Goal: Information Seeking & Learning: Learn about a topic

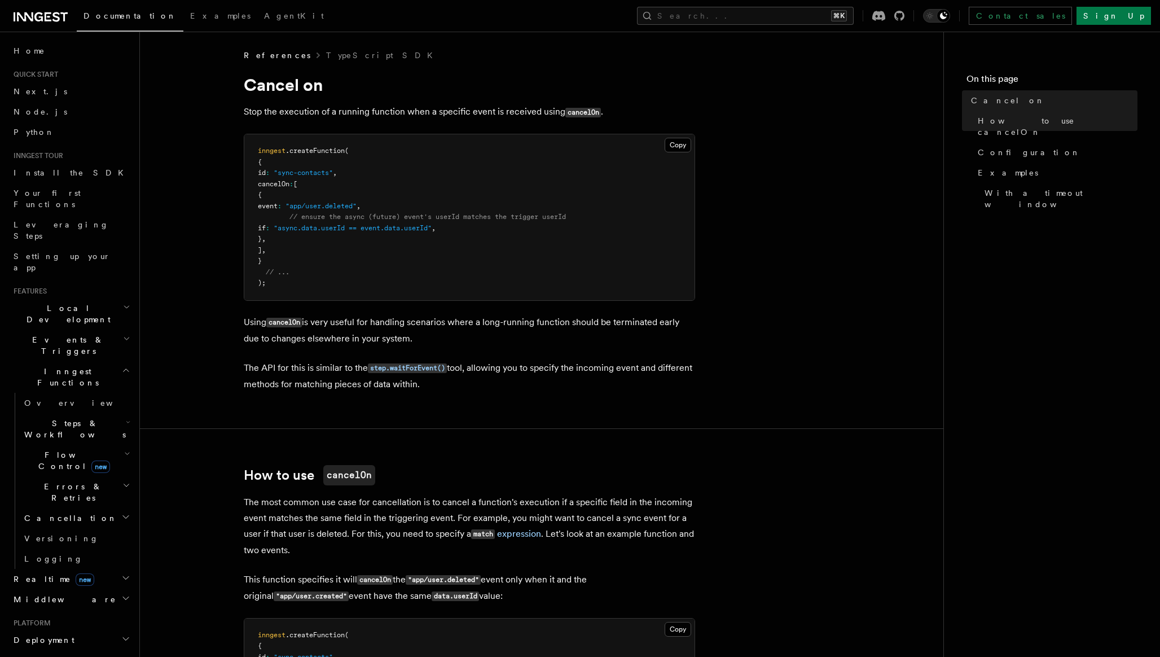
scroll to position [611, 0]
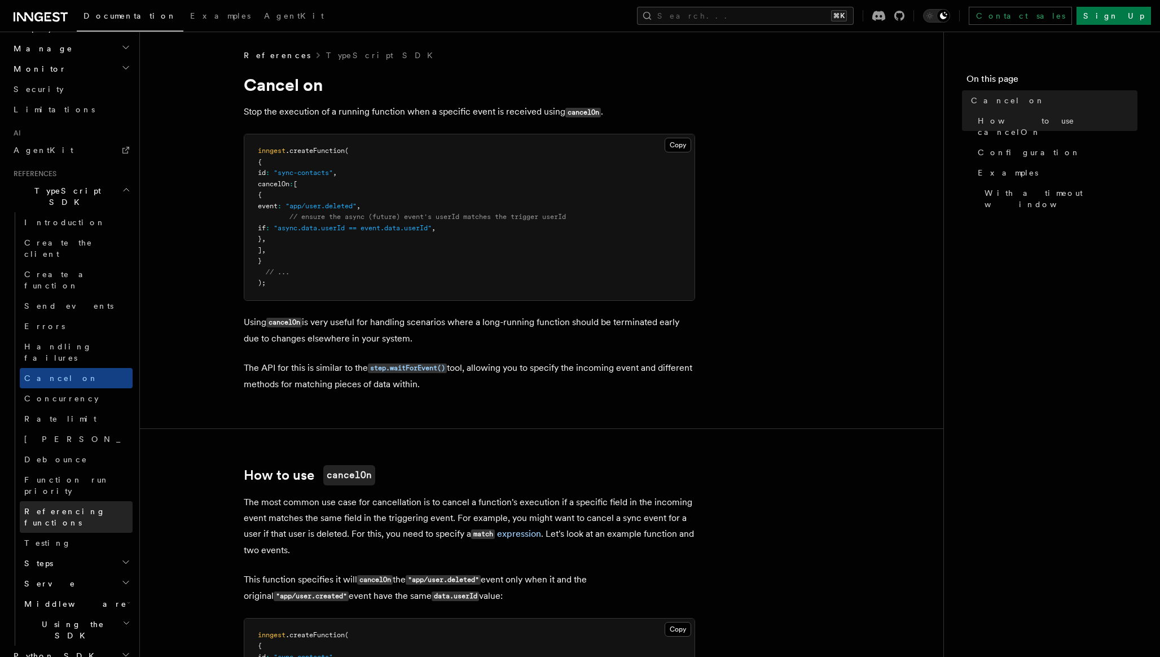
click at [77, 507] on span "Referencing functions" at bounding box center [64, 517] width 81 height 20
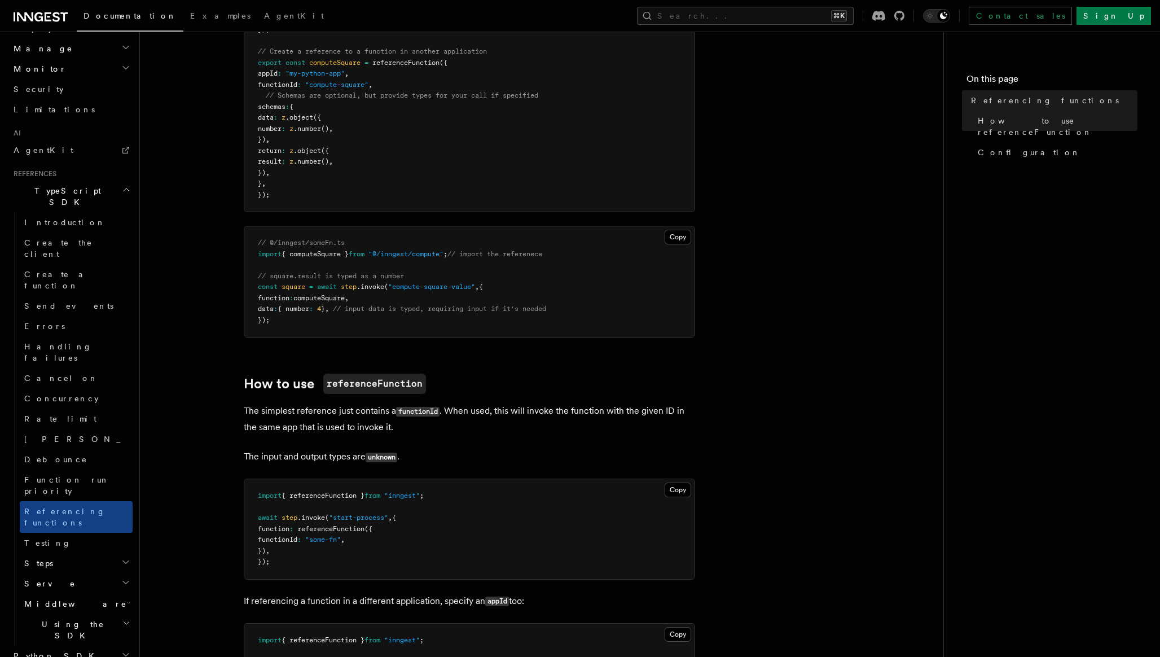
scroll to position [244, 0]
click at [128, 557] on icon "button" at bounding box center [125, 561] width 9 height 9
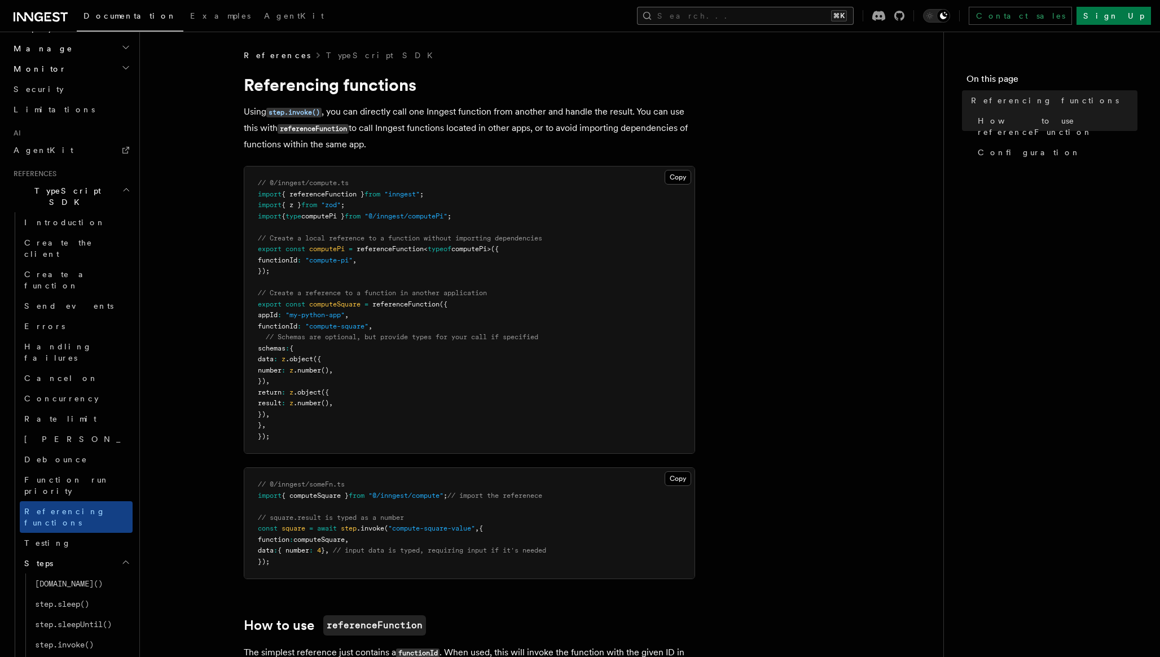
click at [796, 19] on button "Search... ⌘K" at bounding box center [745, 16] width 217 height 18
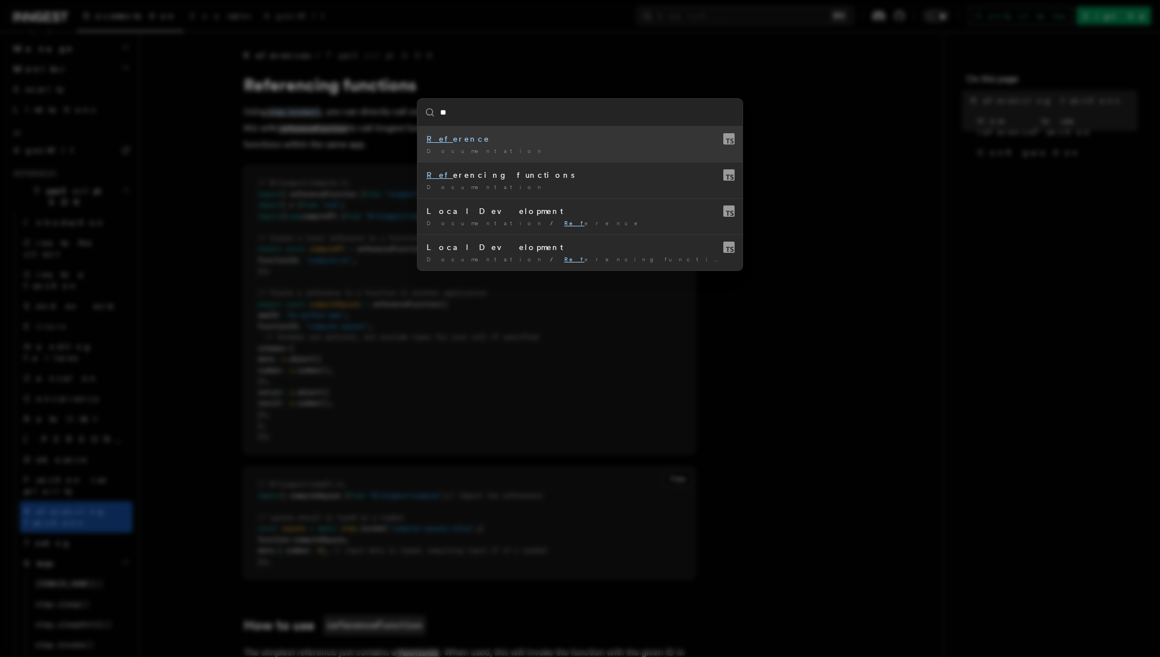
type input "*"
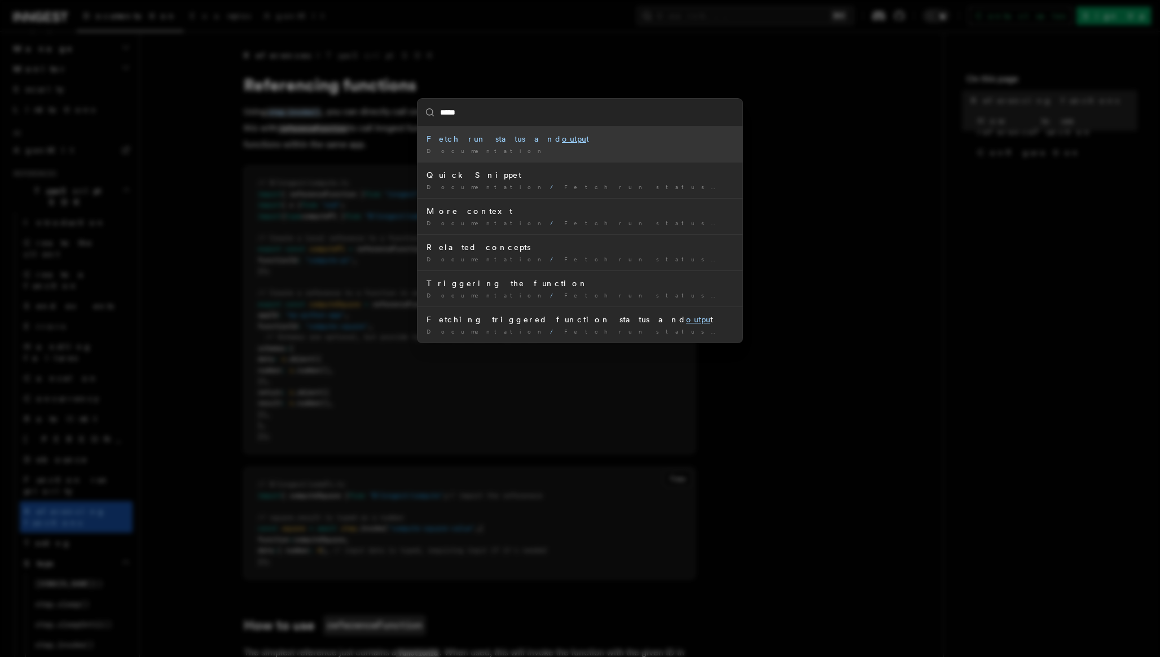
type input "******"
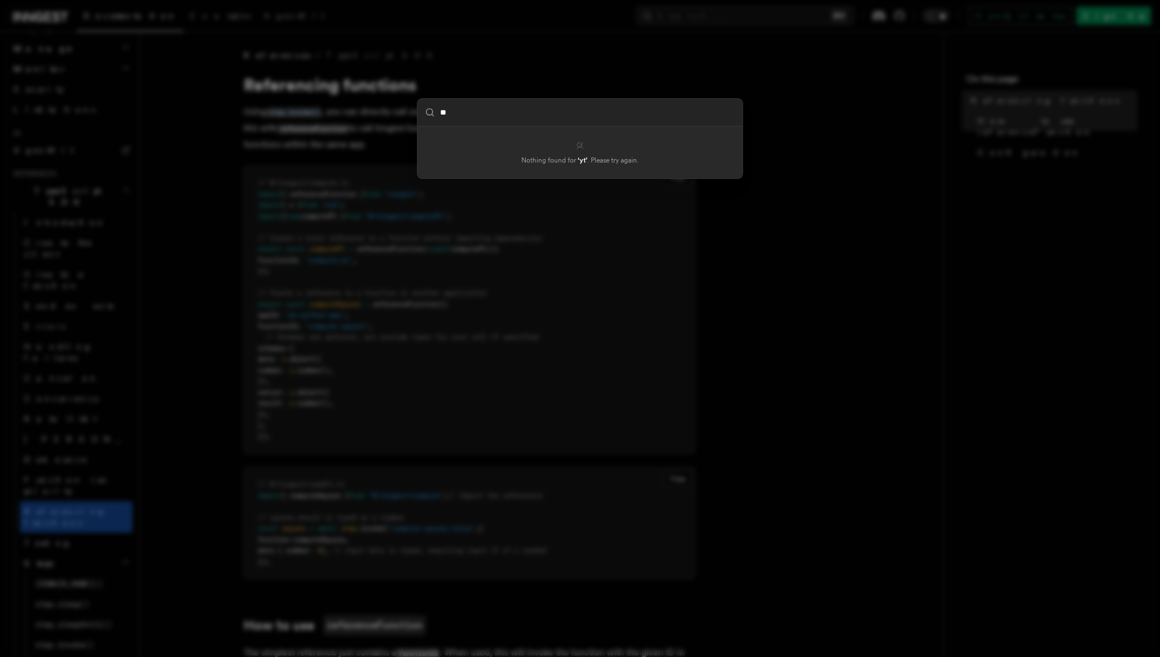
type input "*"
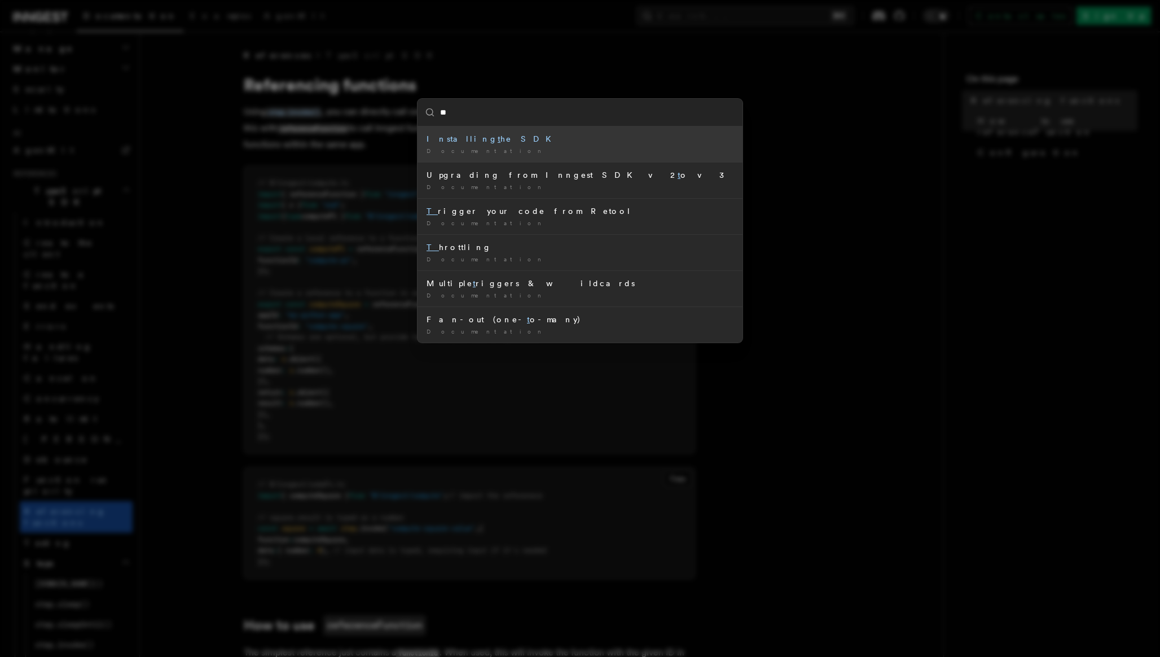
type input "*"
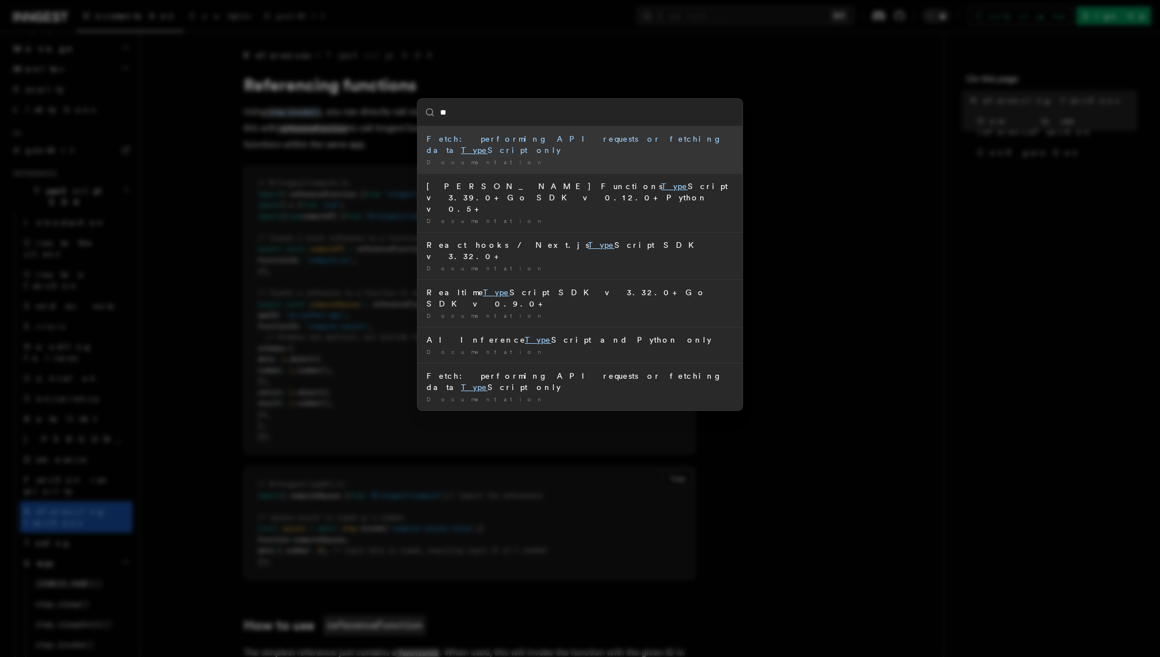
type input "*"
type input "*****"
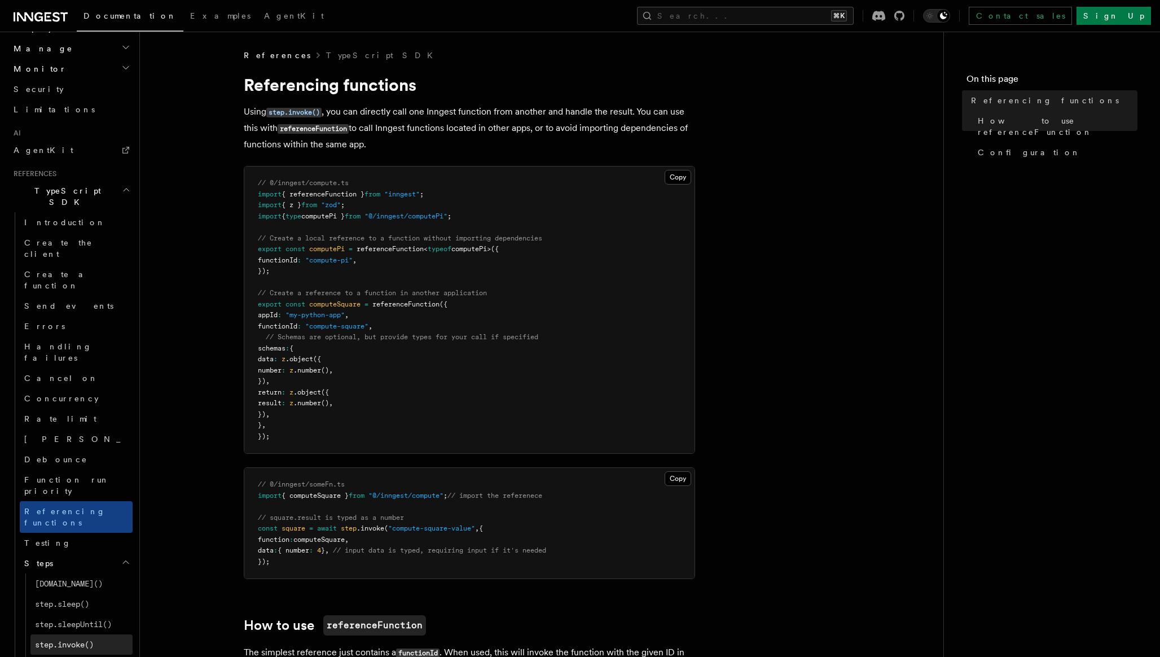
scroll to position [733, 0]
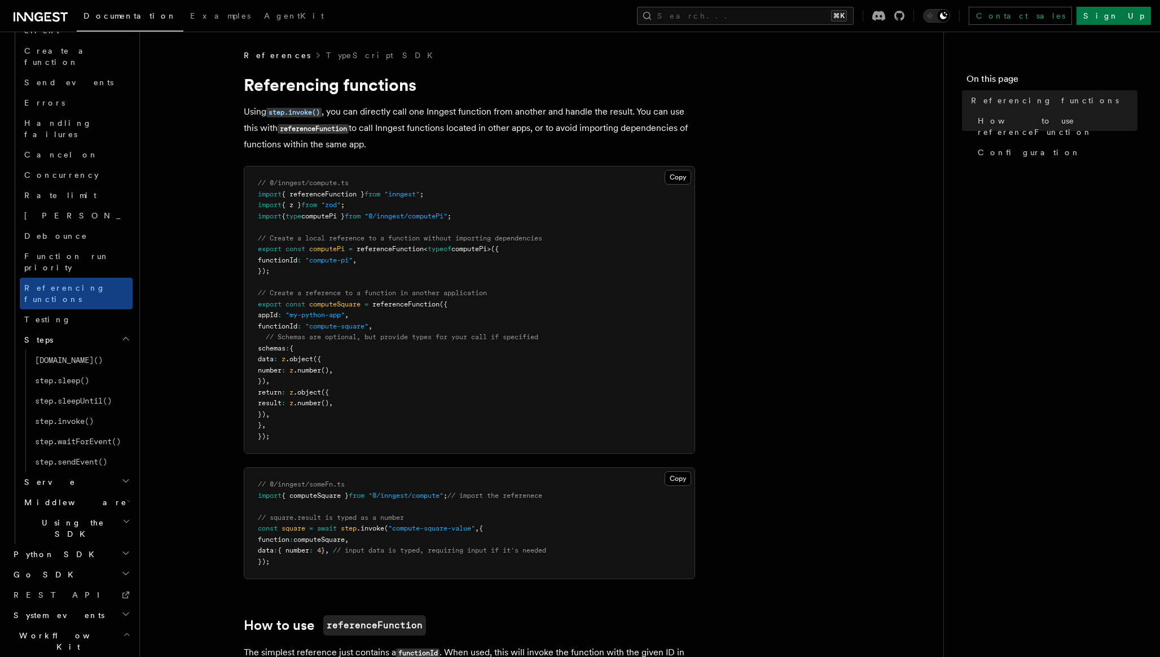
click at [47, 656] on span "Introduction" at bounding box center [64, 666] width 81 height 9
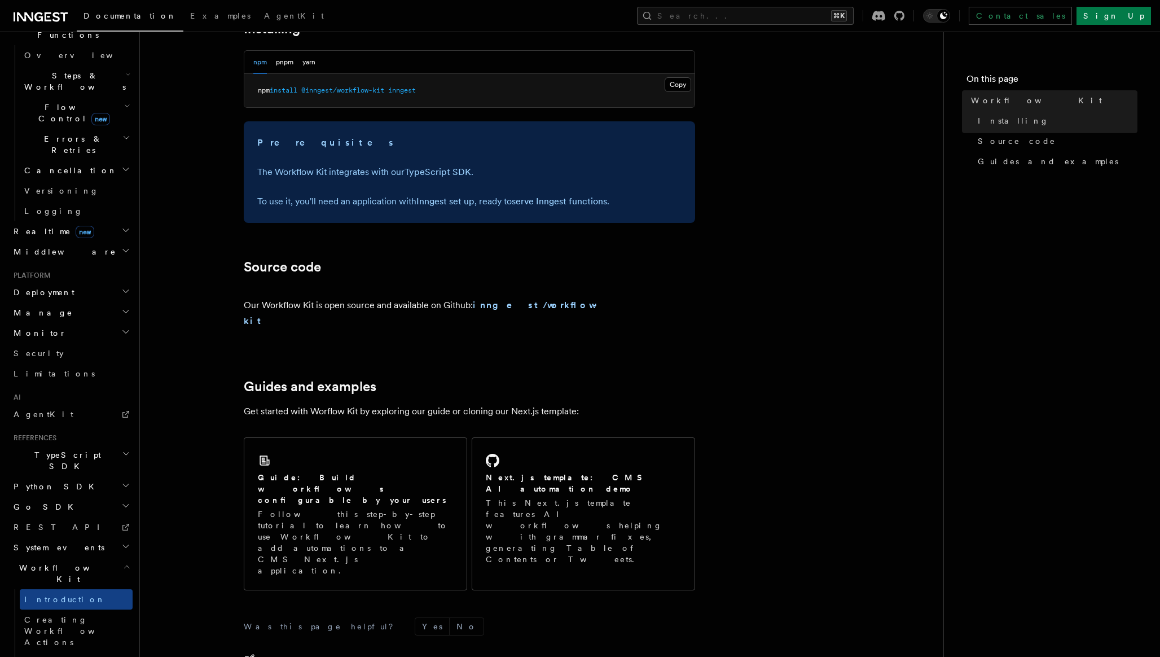
scroll to position [542, 0]
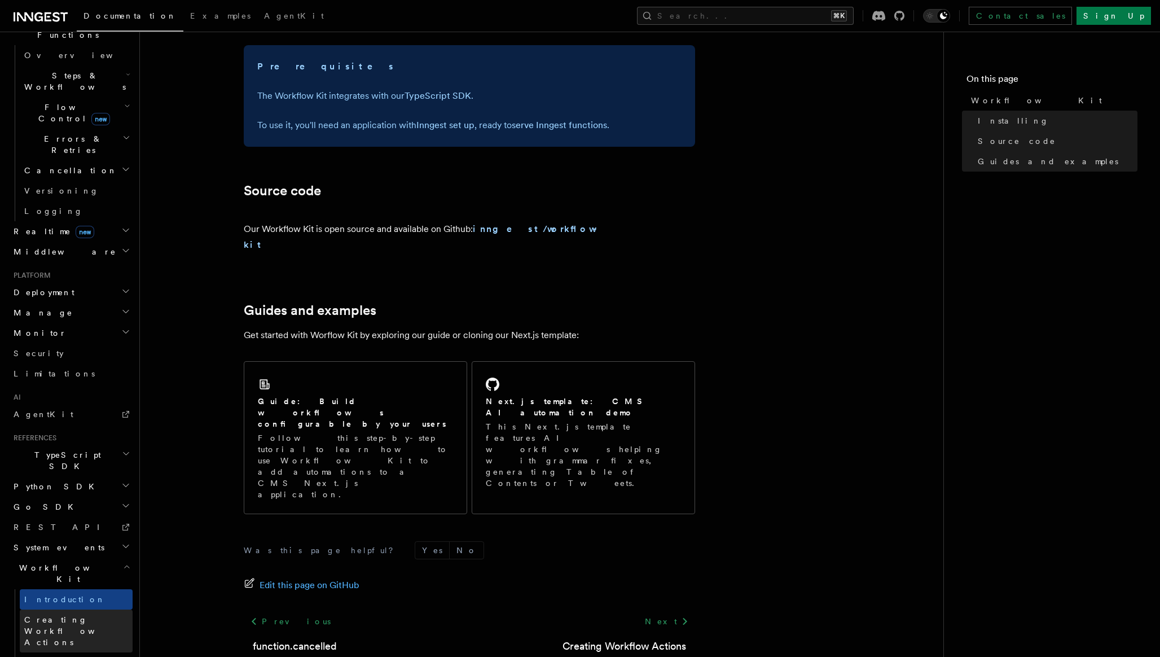
click at [82, 615] on span "Creating Workflow Actions" at bounding box center [73, 631] width 98 height 32
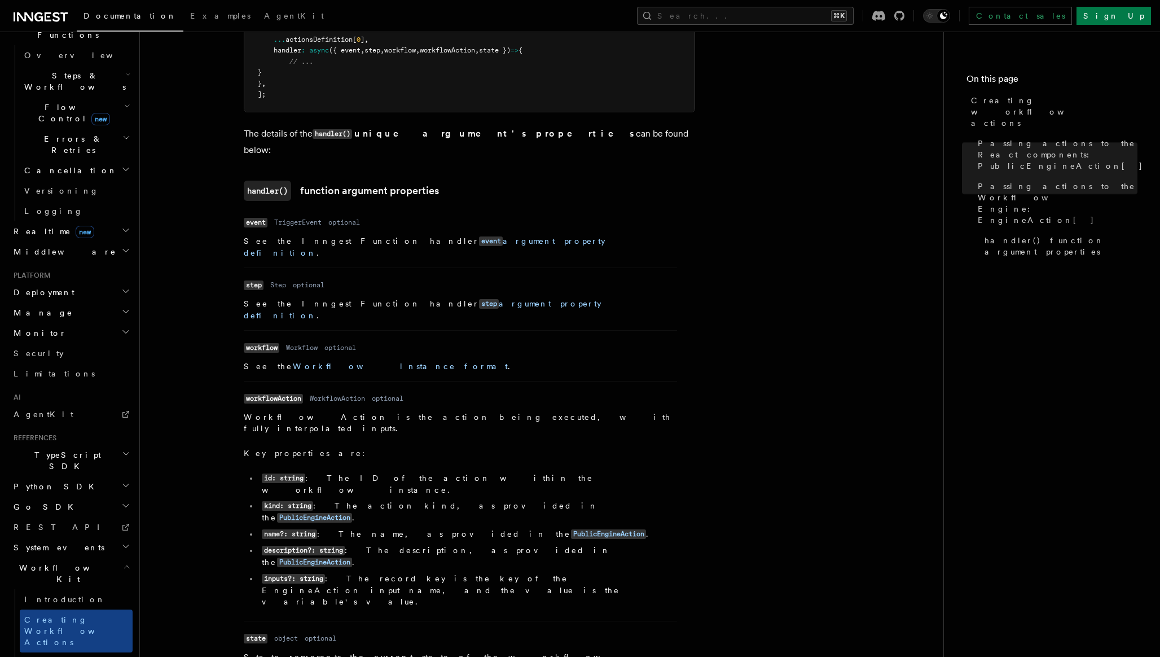
scroll to position [1459, 0]
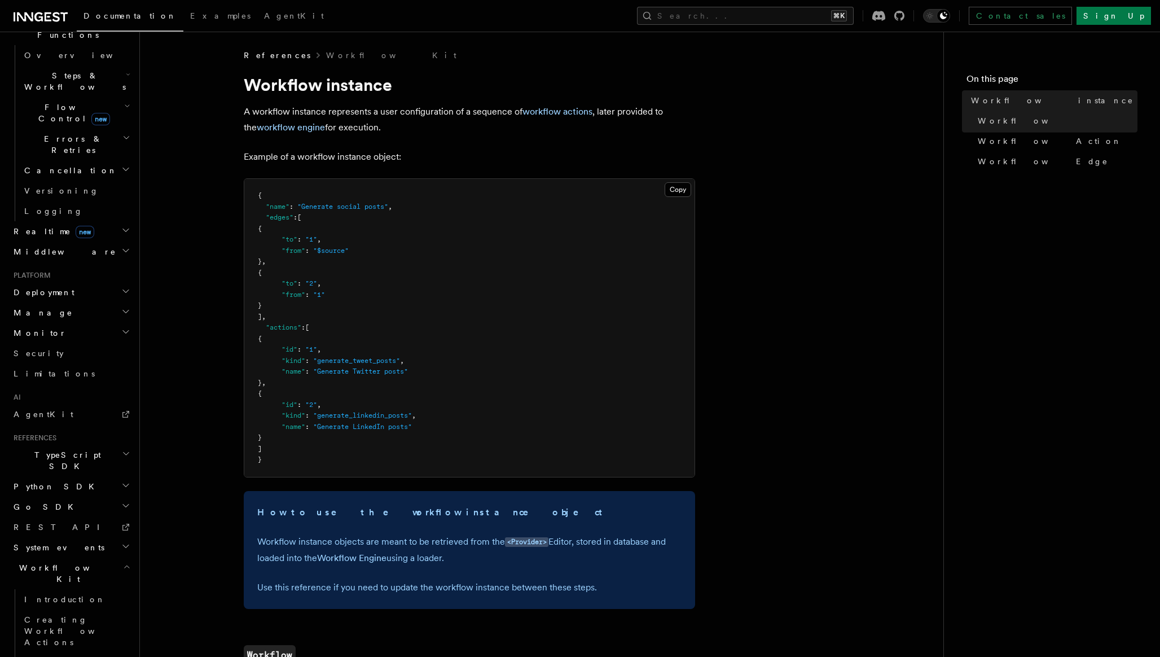
scroll to position [538, 0]
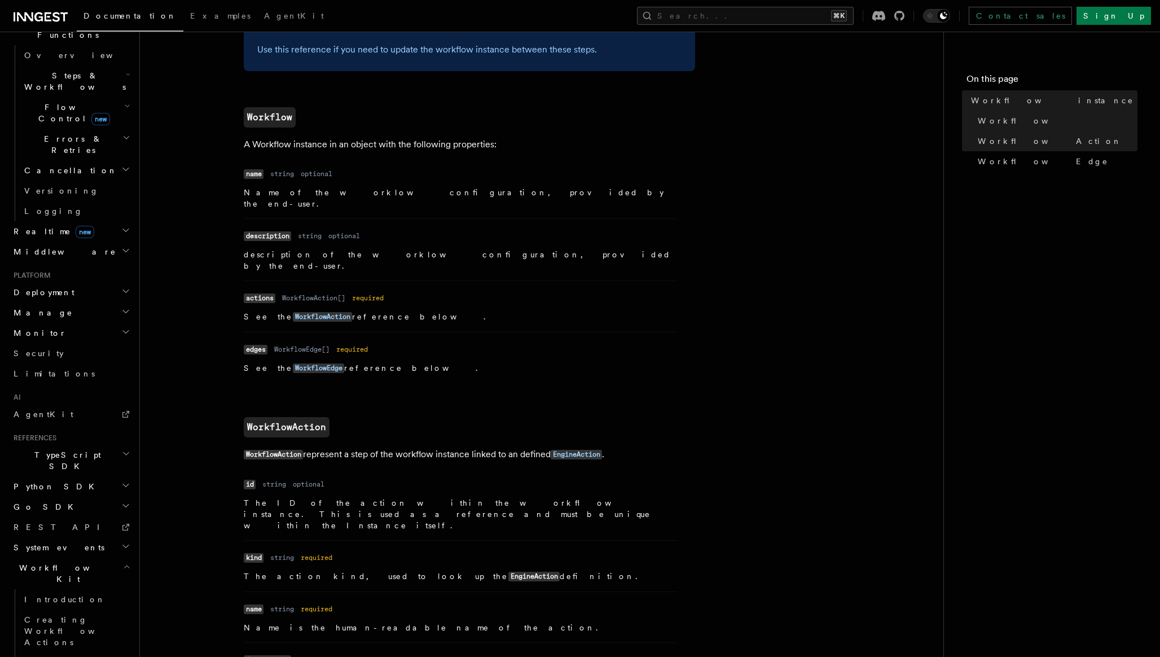
click at [464, 362] on p "See the WorkflowEdge reference below." at bounding box center [460, 368] width 433 height 12
click at [297, 363] on code "WorkflowEdge" at bounding box center [318, 368] width 51 height 10
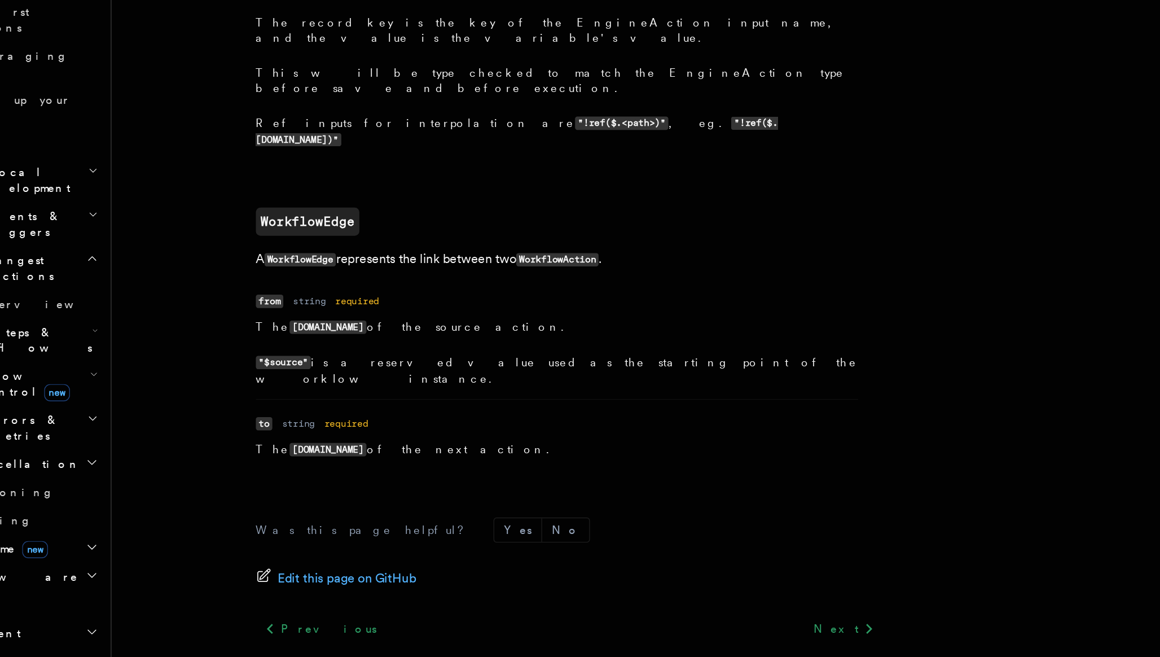
scroll to position [1090, 0]
